Goal: Information Seeking & Learning: Learn about a topic

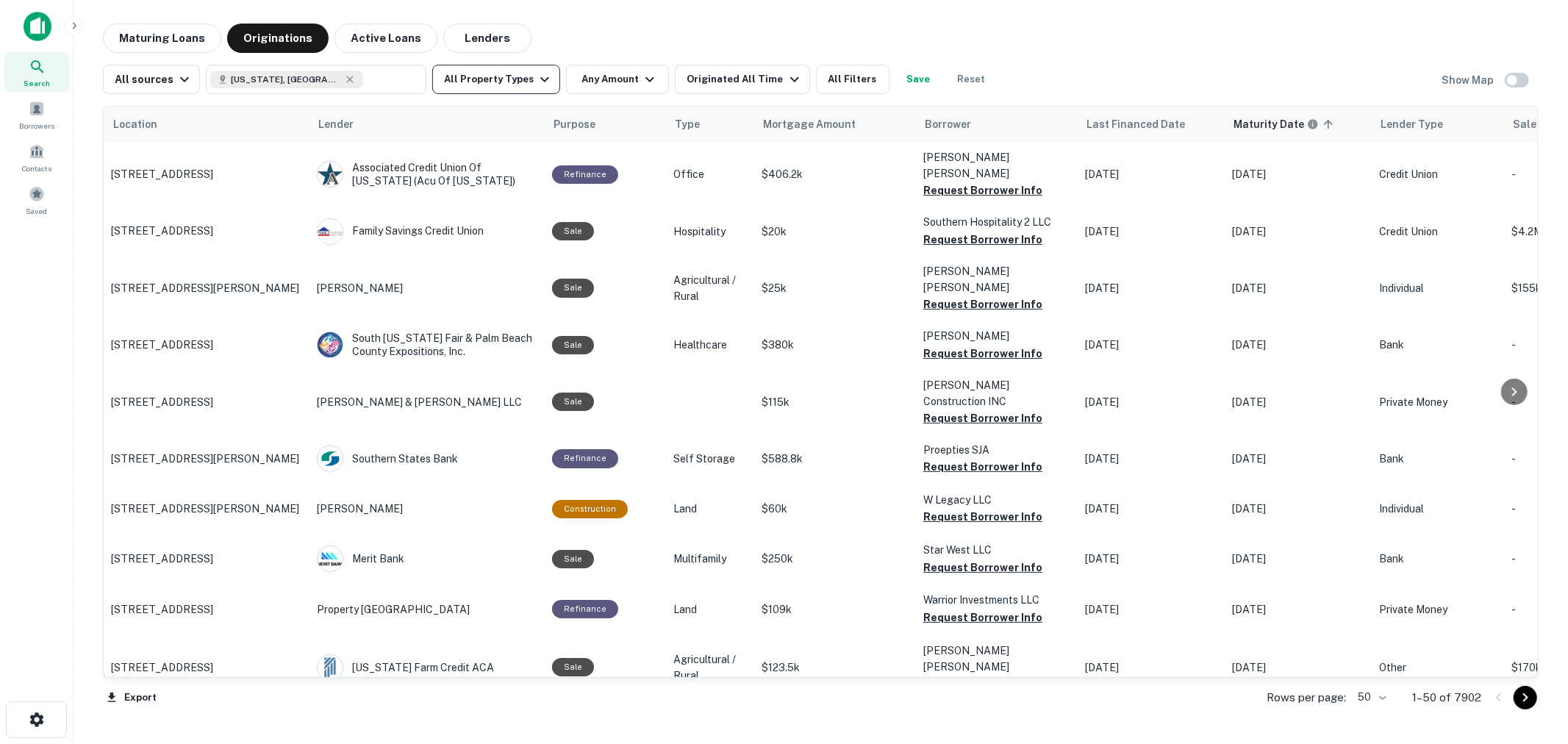
click at [513, 74] on button "All Property Types" at bounding box center [496, 79] width 128 height 30
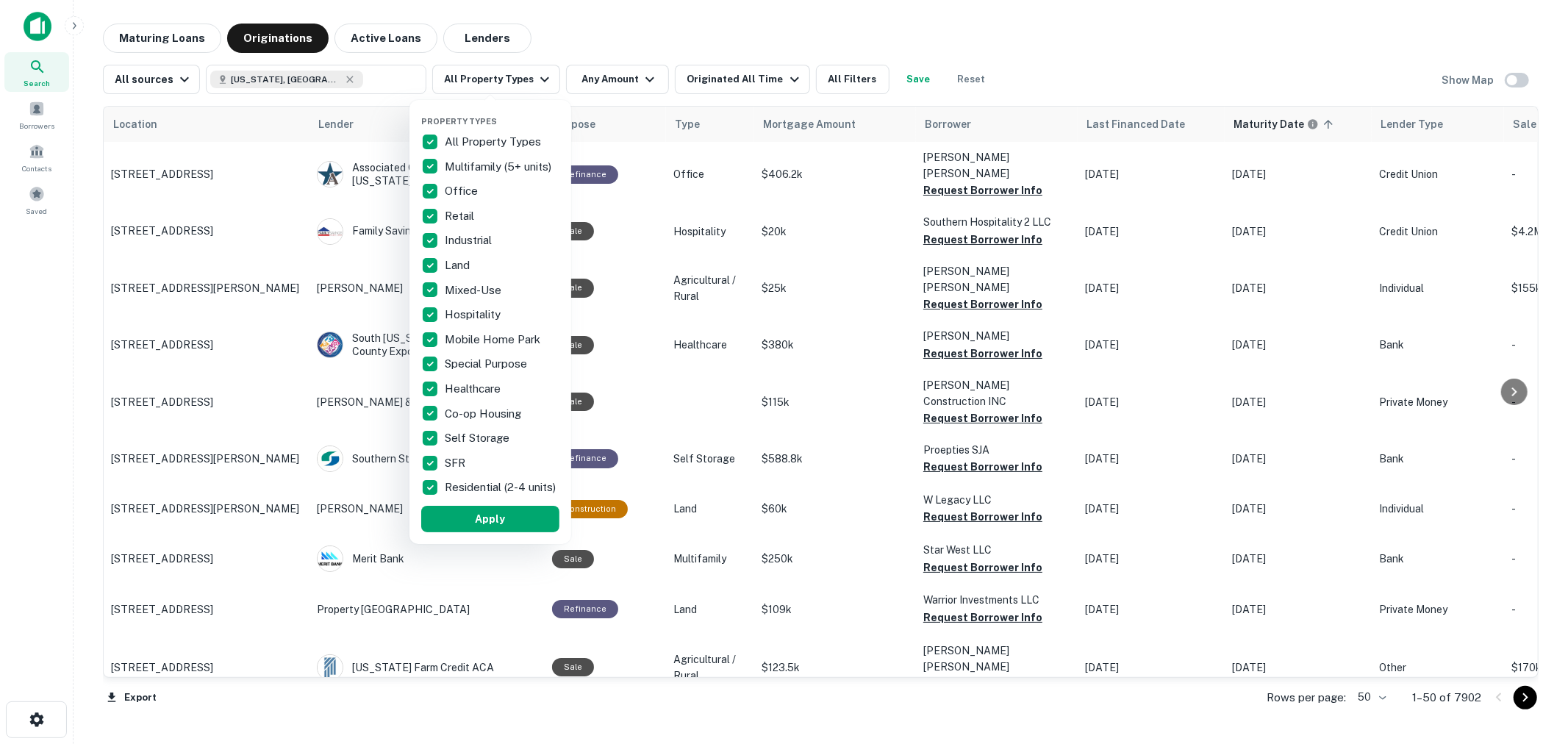
click at [487, 135] on p "All Property Types" at bounding box center [494, 142] width 99 height 18
click at [480, 442] on p "Self Storage" at bounding box center [478, 438] width 68 height 18
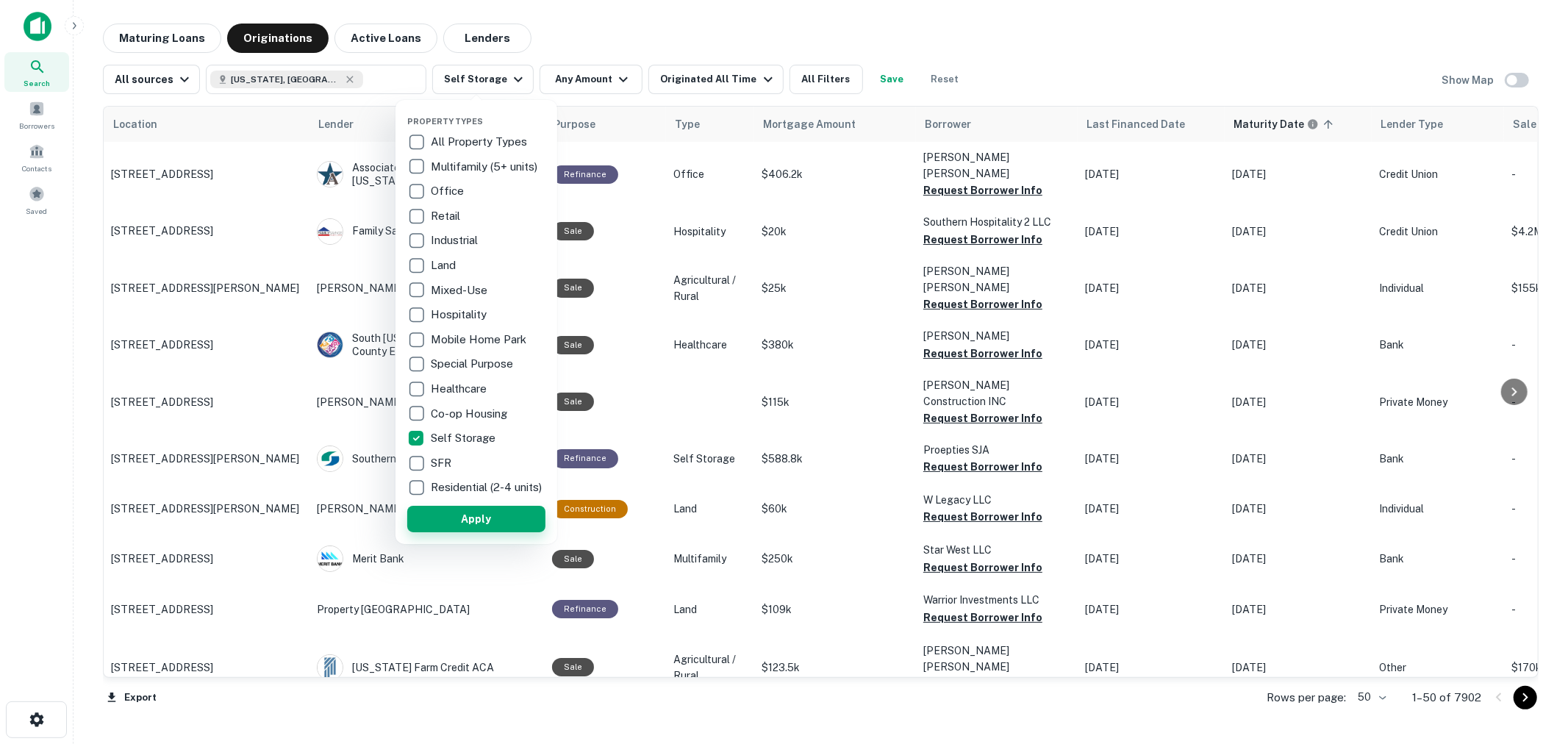
click at [468, 523] on button "Apply" at bounding box center [476, 519] width 138 height 27
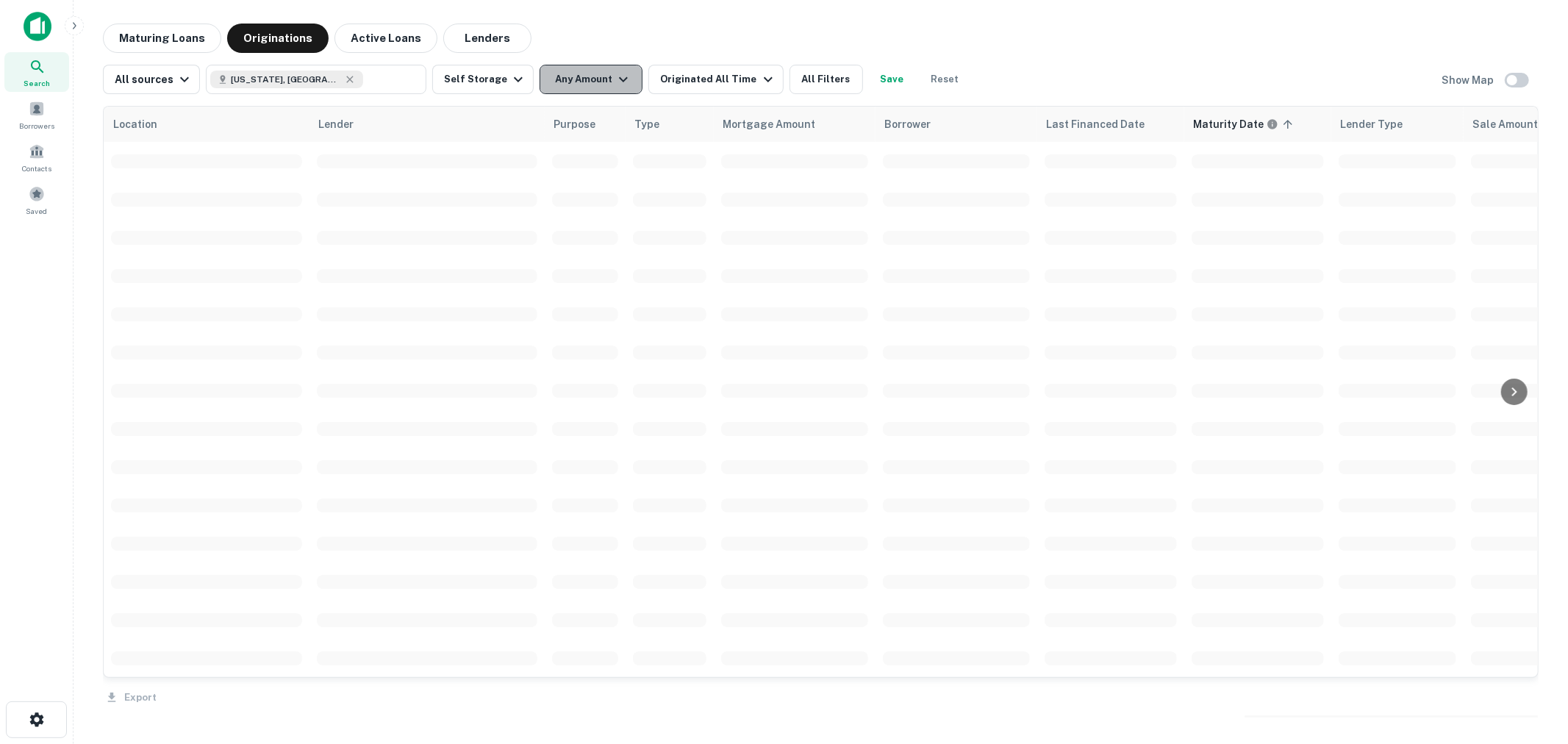
click at [601, 84] on button "Any Amount" at bounding box center [591, 79] width 103 height 30
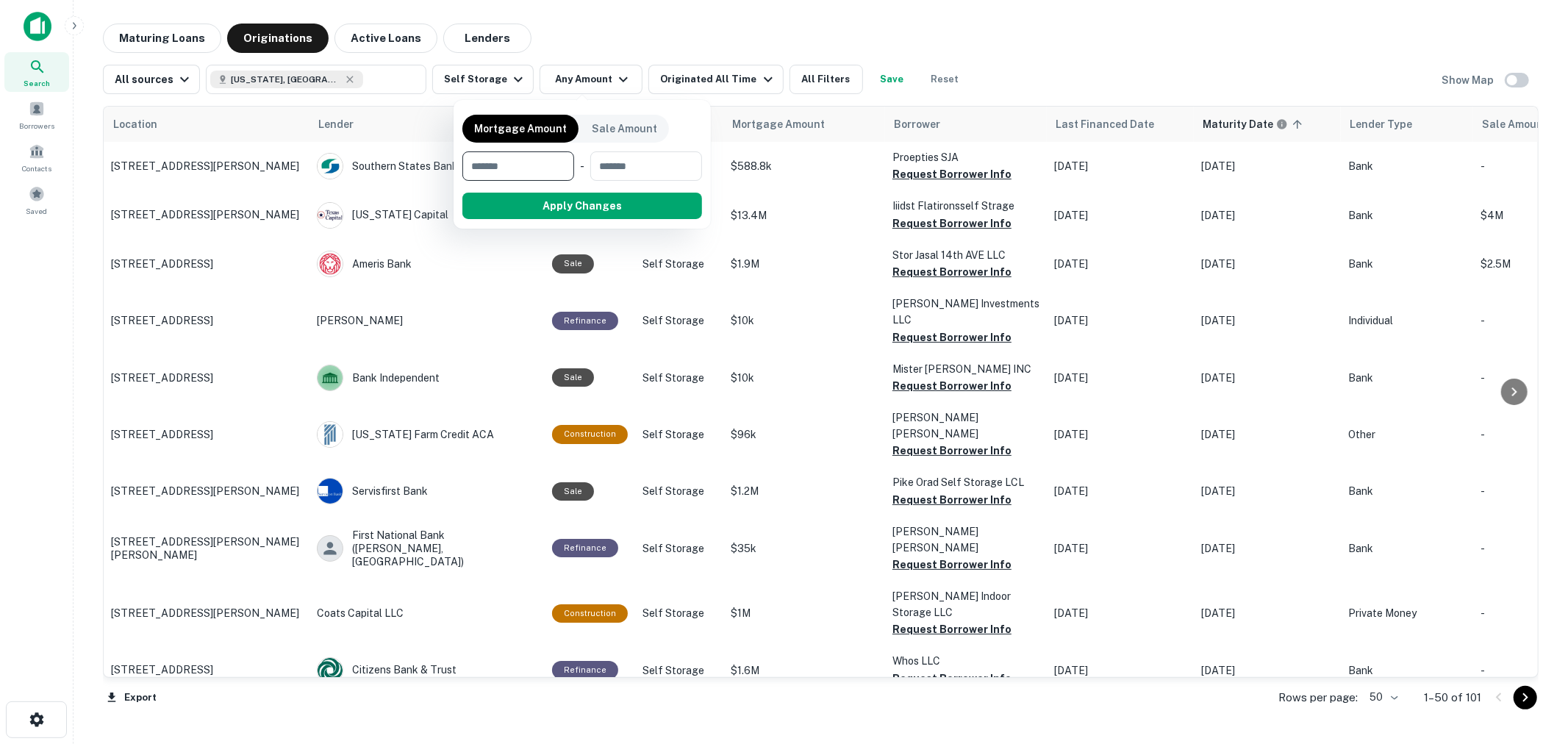
click at [518, 174] on input "number" at bounding box center [513, 166] width 102 height 30
type input "******"
click at [648, 212] on button "Apply Changes" at bounding box center [608, 206] width 186 height 27
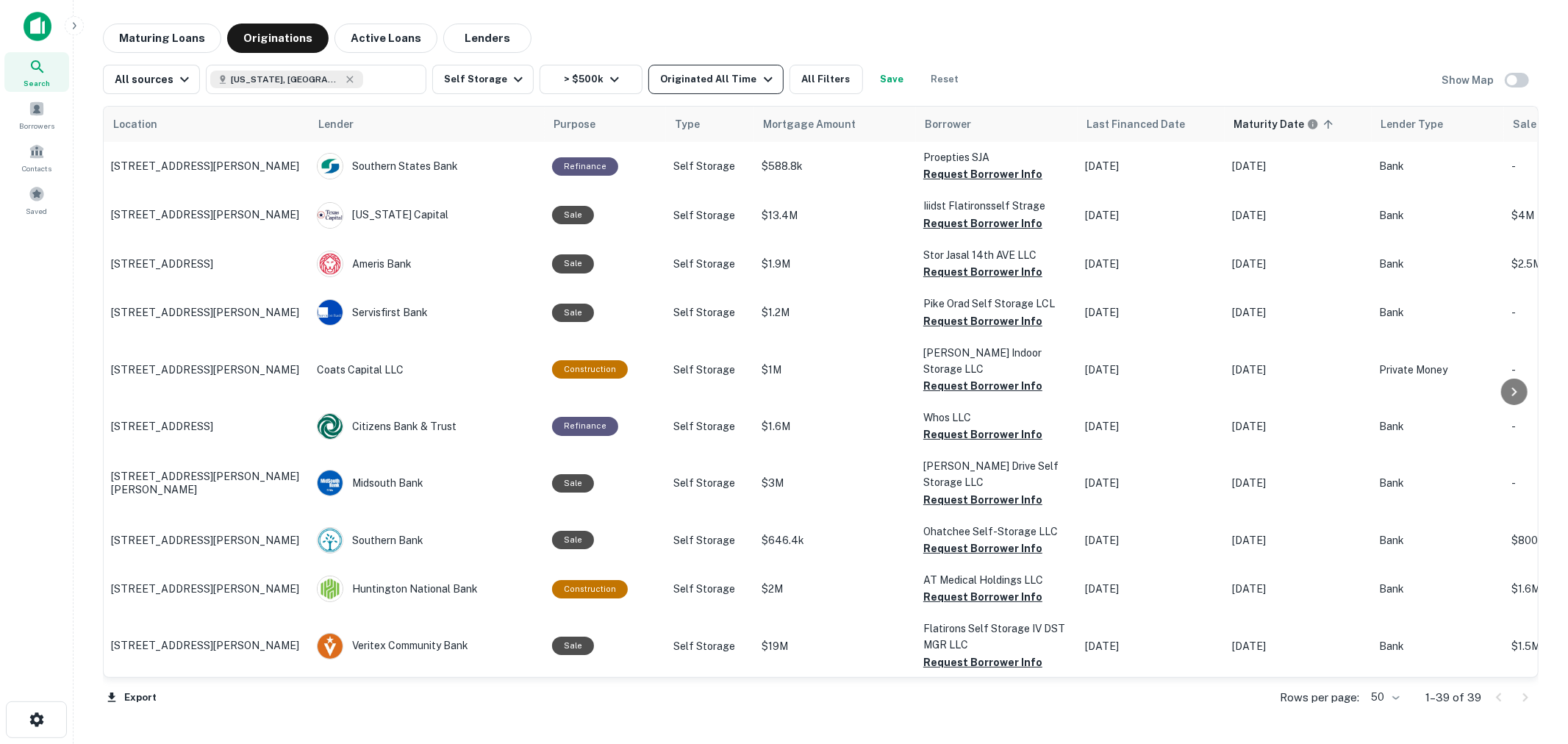
click at [719, 69] on button "Originated All Time" at bounding box center [715, 79] width 134 height 30
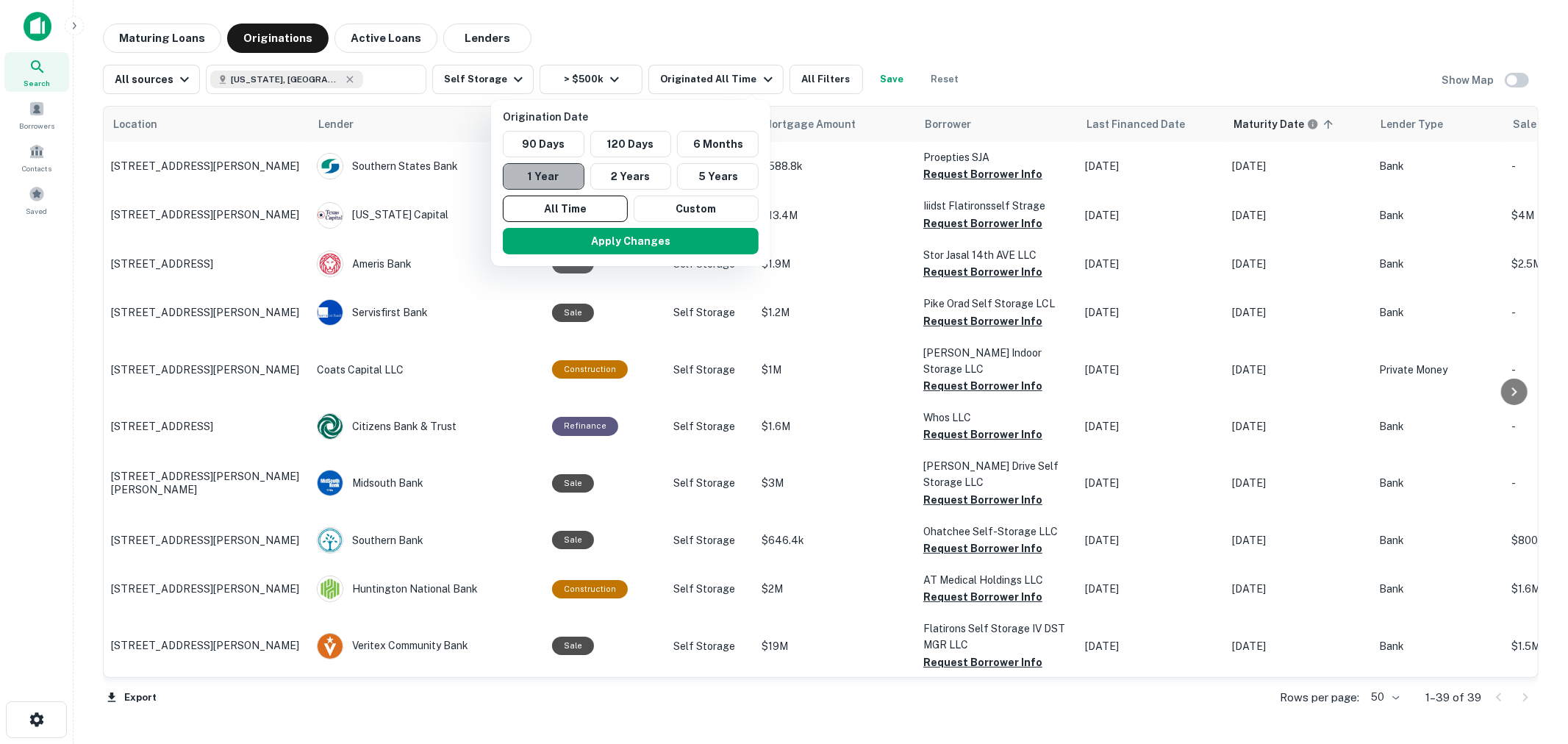
click at [537, 174] on button "1 Year" at bounding box center [543, 177] width 82 height 27
click at [633, 231] on button "Apply Changes" at bounding box center [635, 241] width 255 height 27
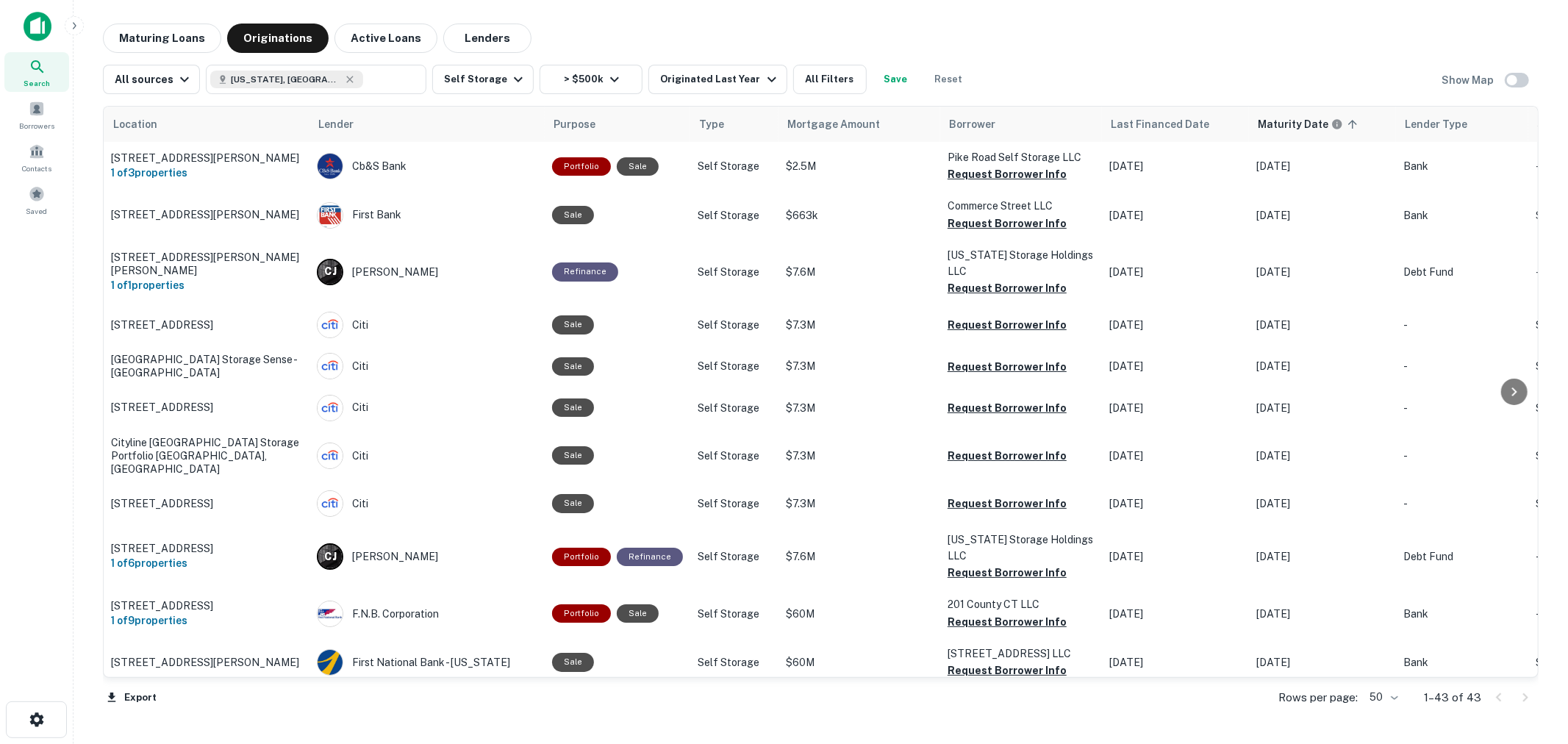
click at [1348, 45] on div "Maturing Loans Originations Active Loans Lenders" at bounding box center [820, 39] width 1435 height 30
